Goal: Transaction & Acquisition: Purchase product/service

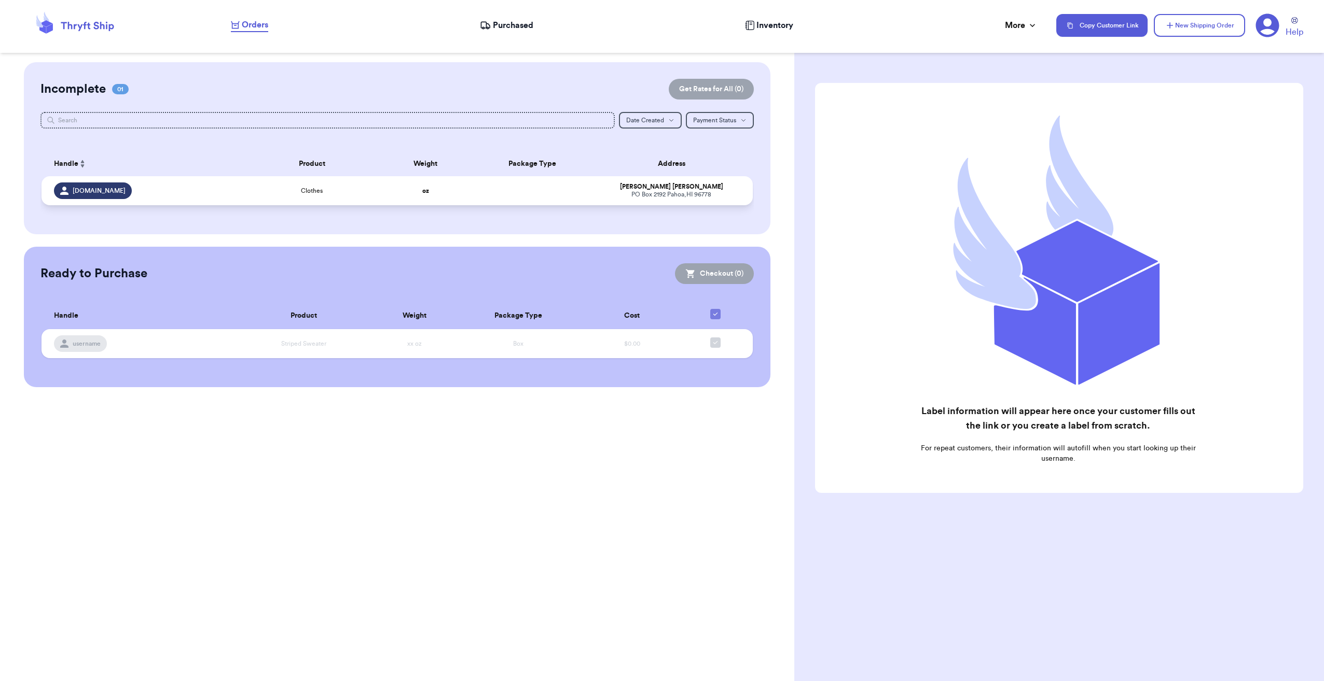
click at [615, 196] on div "[STREET_ADDRESS]" at bounding box center [672, 195] width 138 height 8
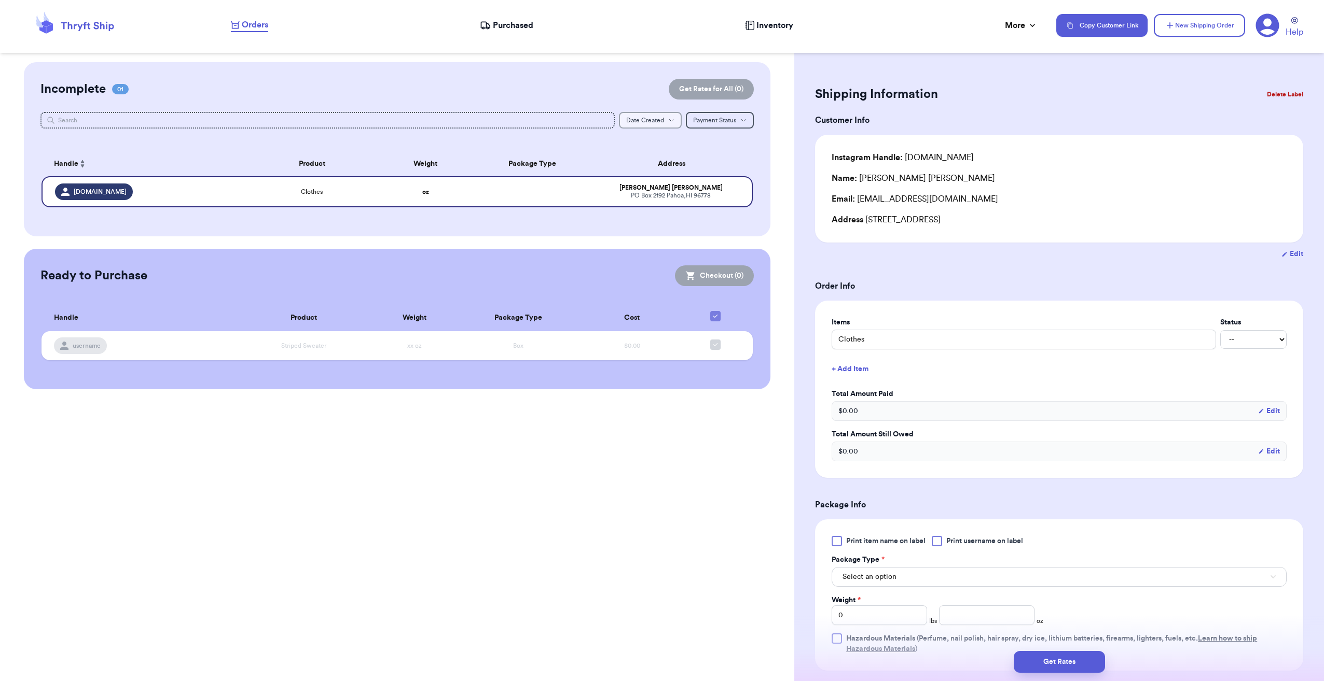
click at [659, 120] on span "Date Created" at bounding box center [645, 120] width 38 height 6
click at [637, 119] on span "Date Created" at bounding box center [645, 120] width 38 height 6
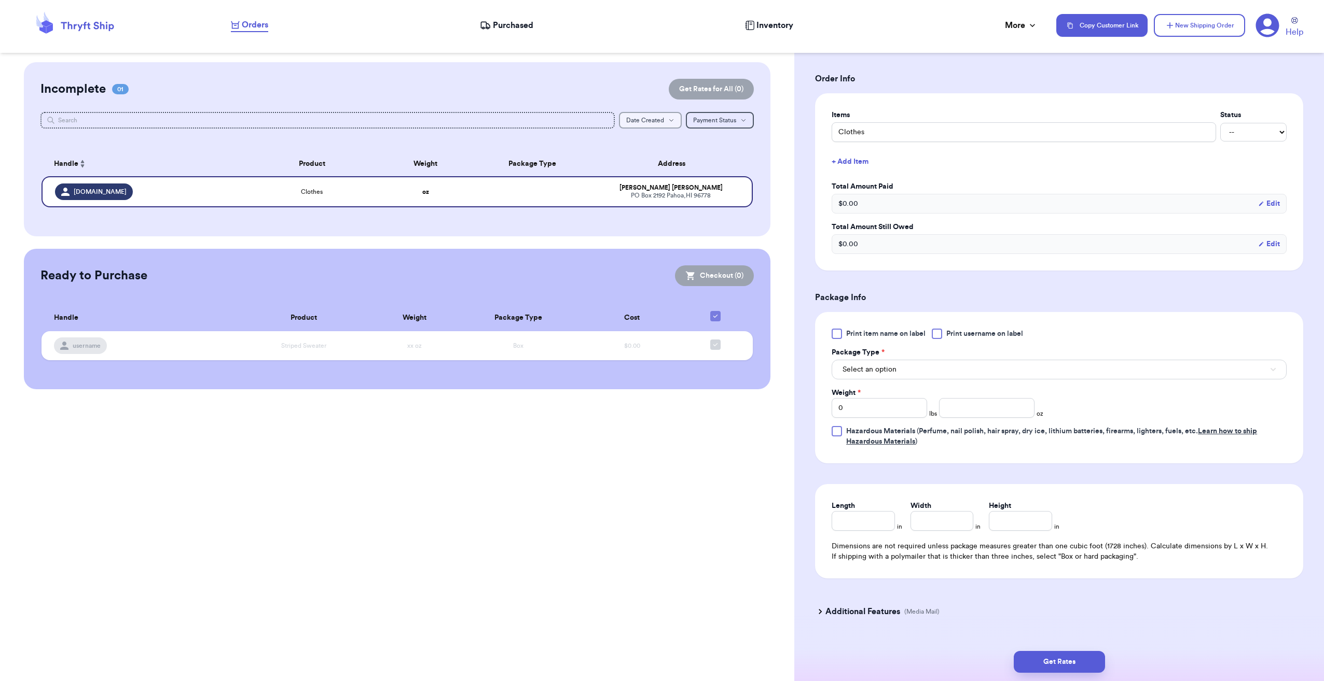
scroll to position [229, 0]
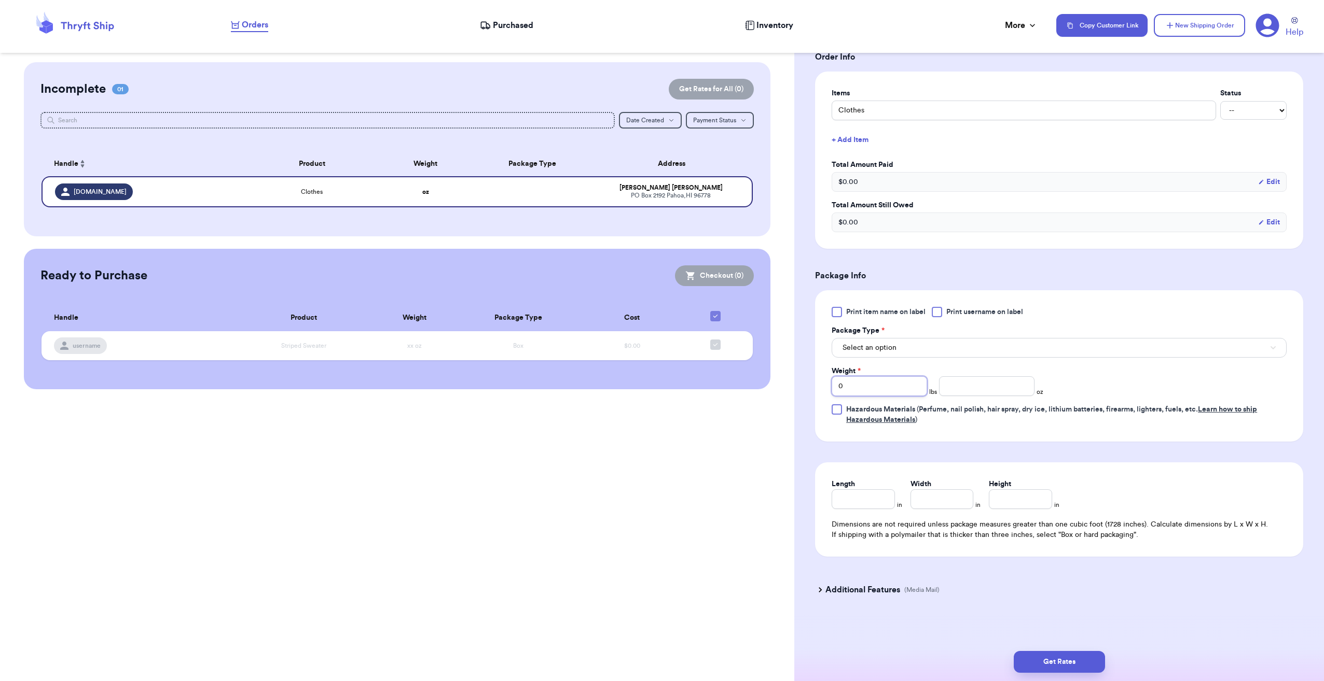
click at [856, 383] on input "0" at bounding box center [878, 387] width 95 height 20
type input "03"
type input "03.3"
type input "03.35"
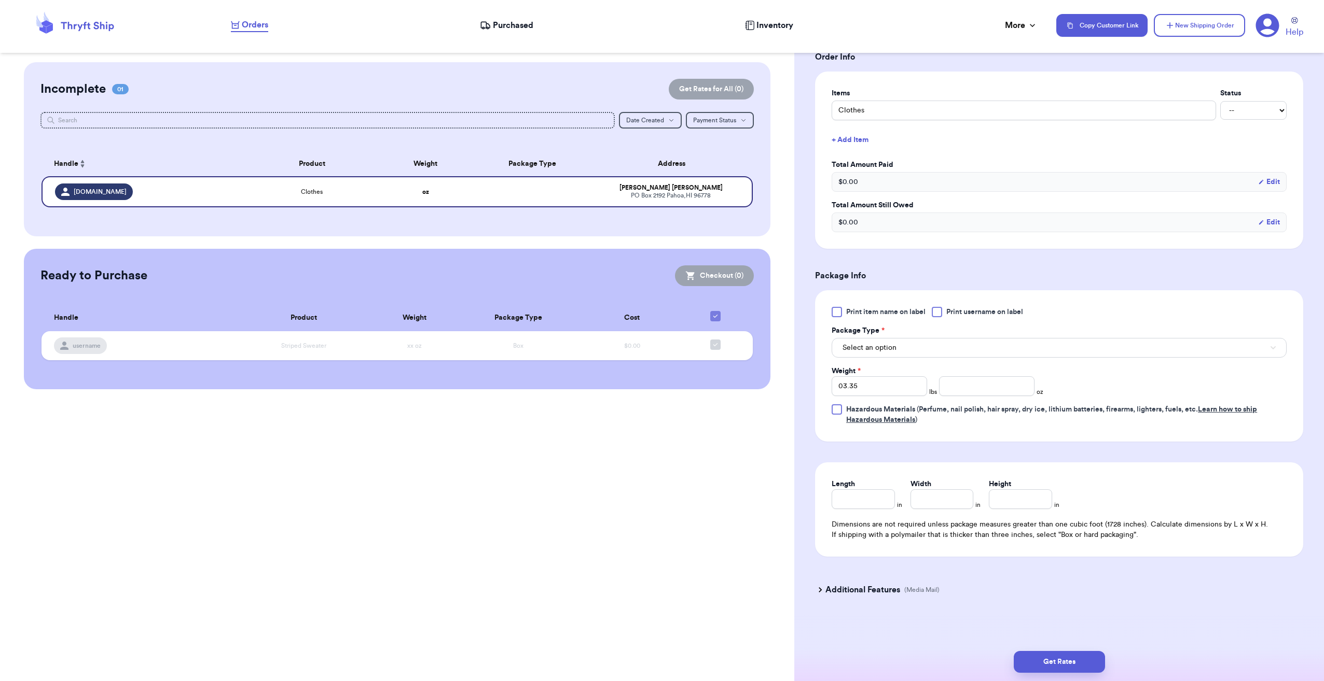
click at [1119, 371] on div "Weight * 03.35 lbs oz" at bounding box center [982, 381] width 303 height 30
click at [994, 342] on button "Select an option" at bounding box center [1058, 348] width 455 height 20
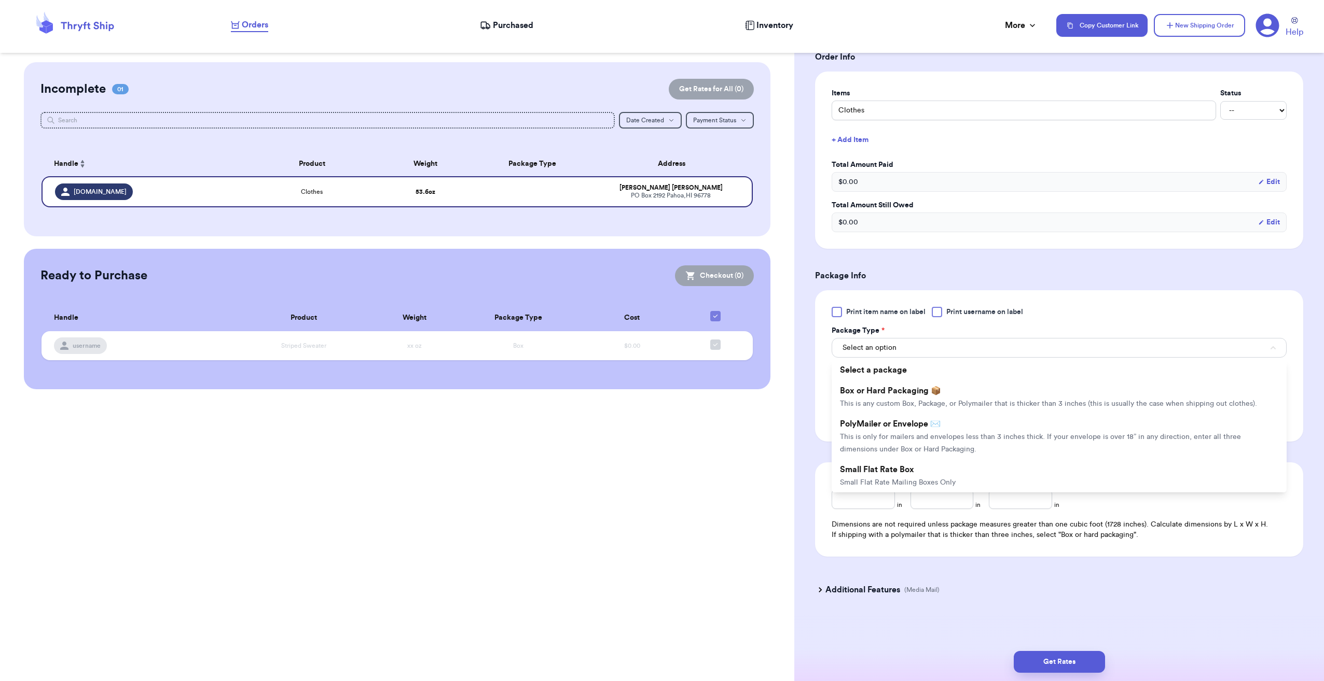
click at [904, 439] on li "PolyMailer or Envelope ✉️ This is only for mailers and envelopes less than 3 in…" at bounding box center [1058, 437] width 455 height 46
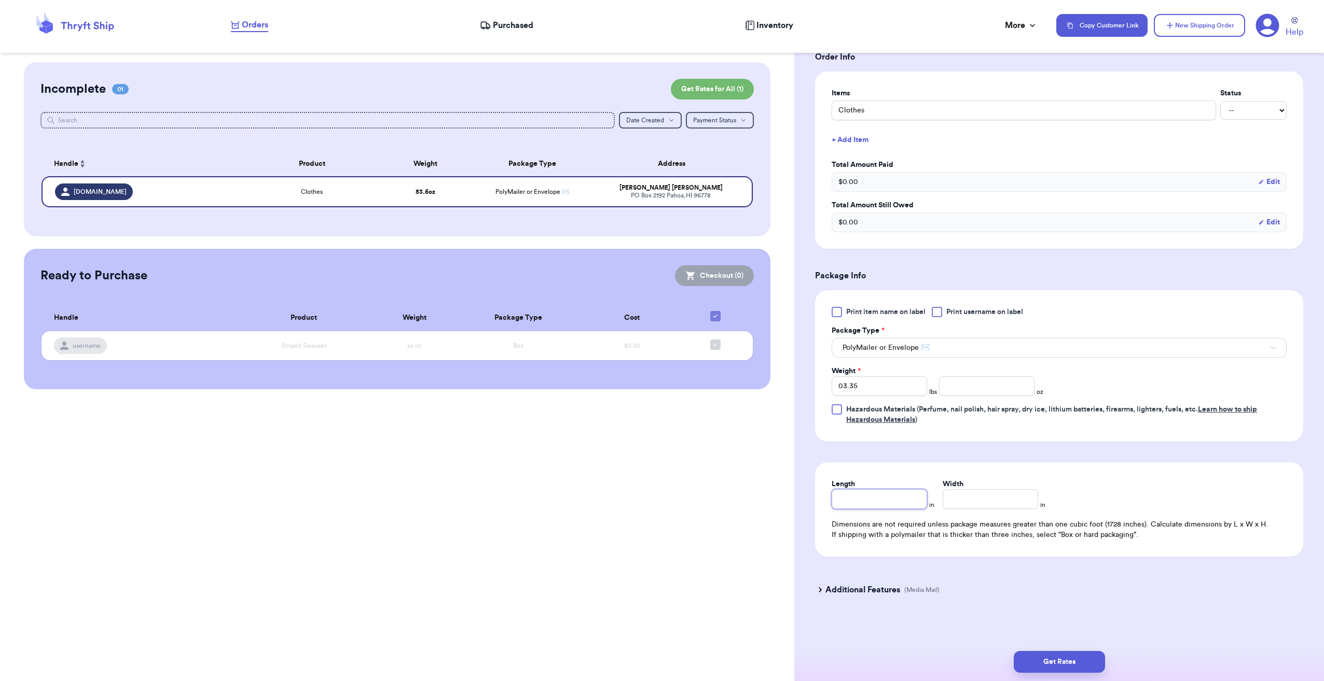
click at [899, 495] on input "Length" at bounding box center [878, 500] width 95 height 20
click at [1084, 661] on button "Get Rates" at bounding box center [1058, 662] width 91 height 22
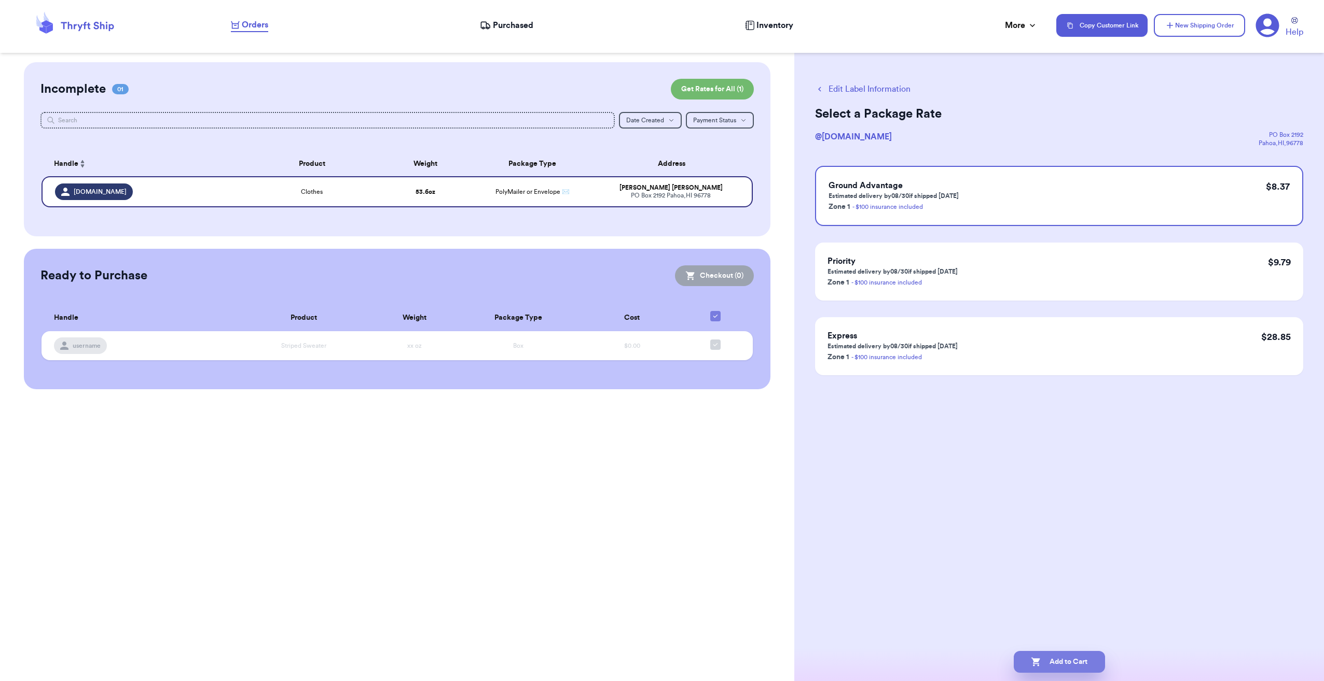
click at [1071, 661] on button "Add to Cart" at bounding box center [1058, 662] width 91 height 22
checkbox input "true"
